Goal: Transaction & Acquisition: Subscribe to service/newsletter

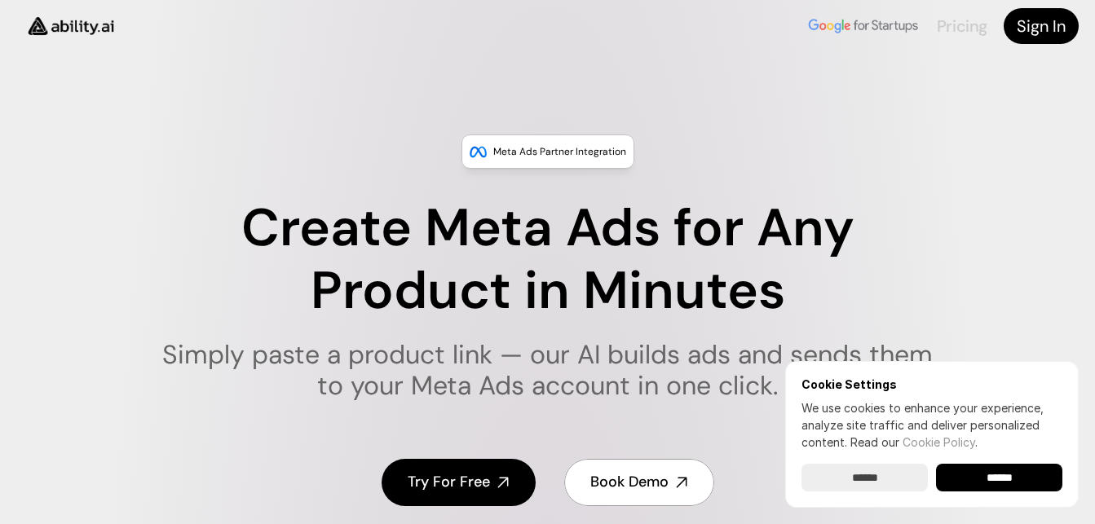
click at [956, 28] on link "Pricing" at bounding box center [962, 25] width 51 height 21
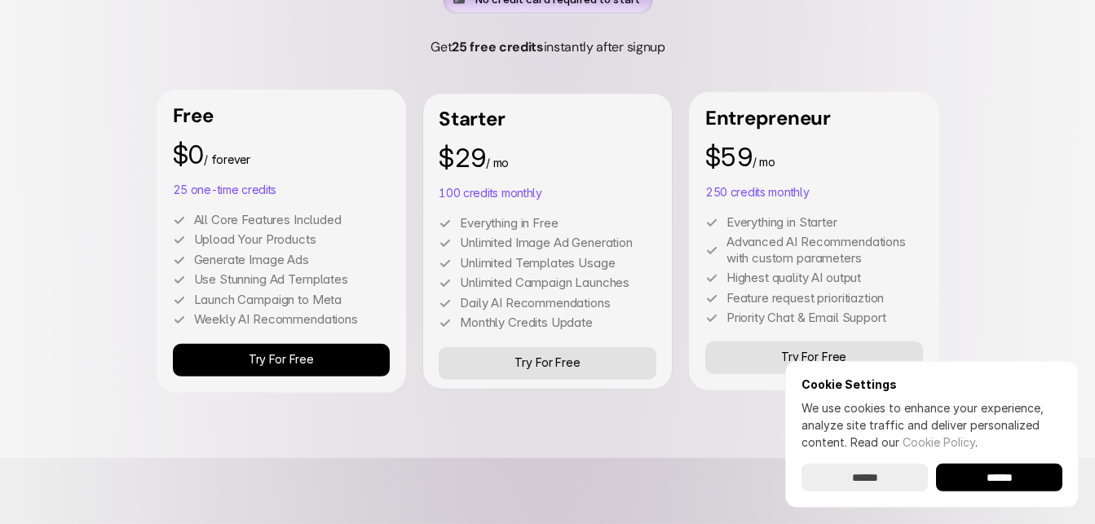
scroll to position [4702, 0]
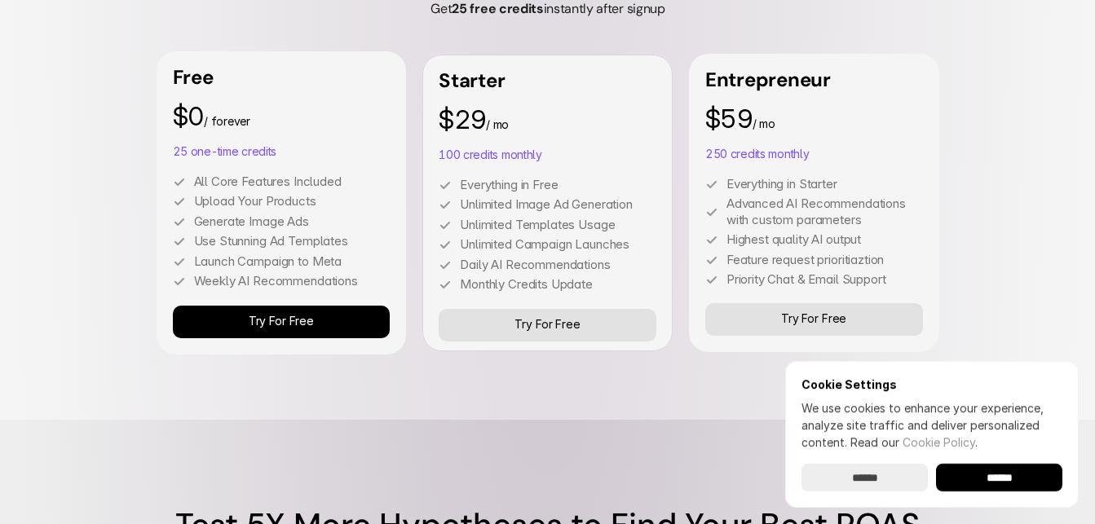
click at [266, 324] on p "Try For Free" at bounding box center [281, 322] width 65 height 14
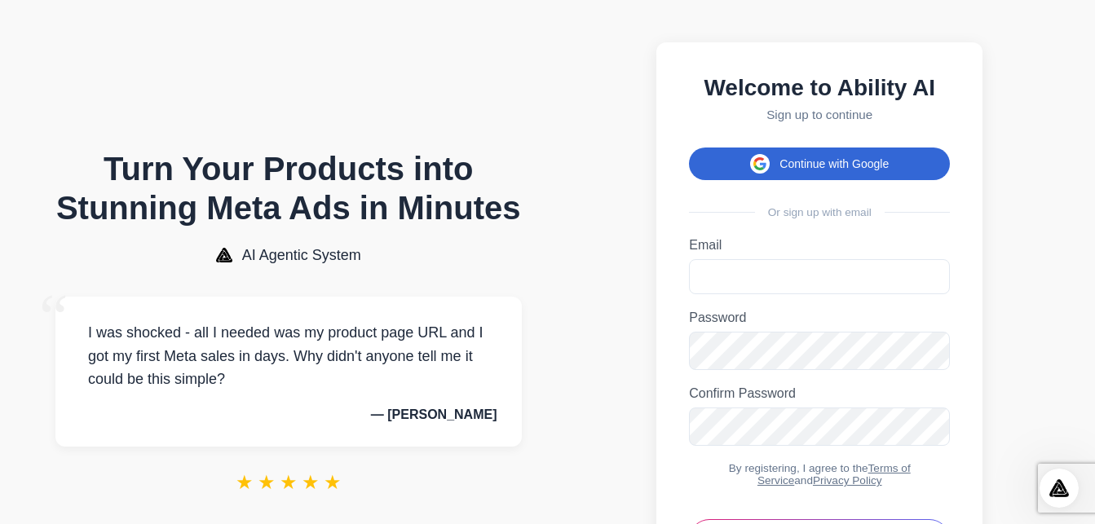
click at [814, 168] on button "Continue with Google" at bounding box center [819, 164] width 261 height 33
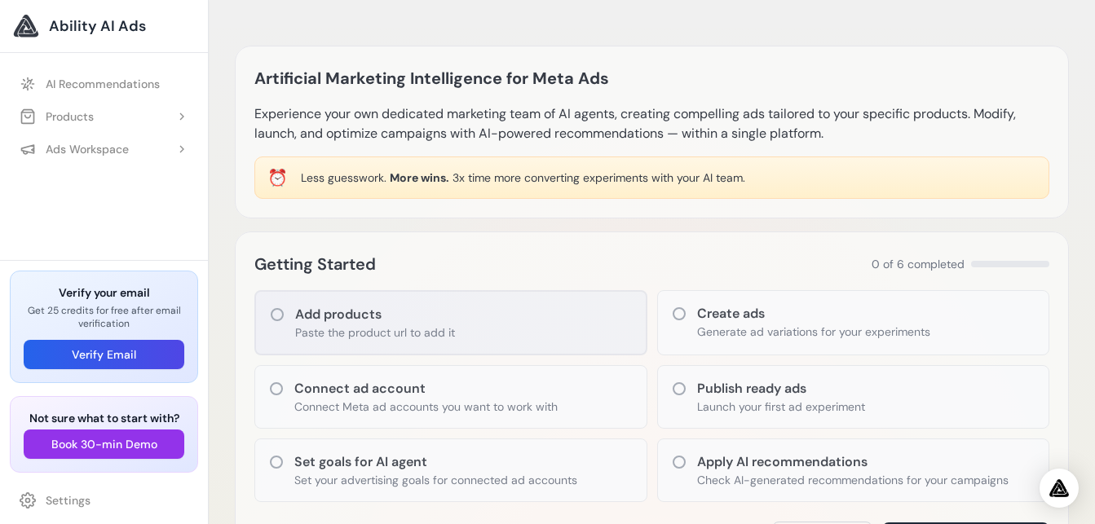
click at [280, 314] on icon at bounding box center [277, 315] width 16 height 16
